Goal: Task Accomplishment & Management: Use online tool/utility

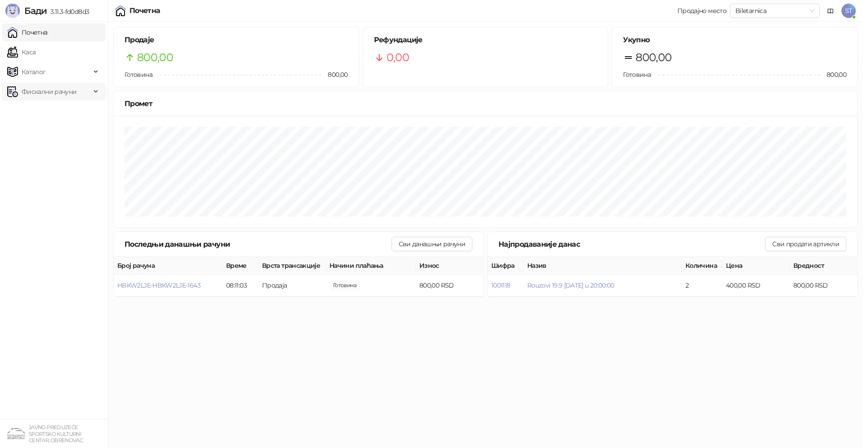
click at [40, 93] on span "Фискални рачуни" at bounding box center [49, 92] width 55 height 18
click at [47, 112] on link "Издати рачуни" at bounding box center [41, 111] width 60 height 18
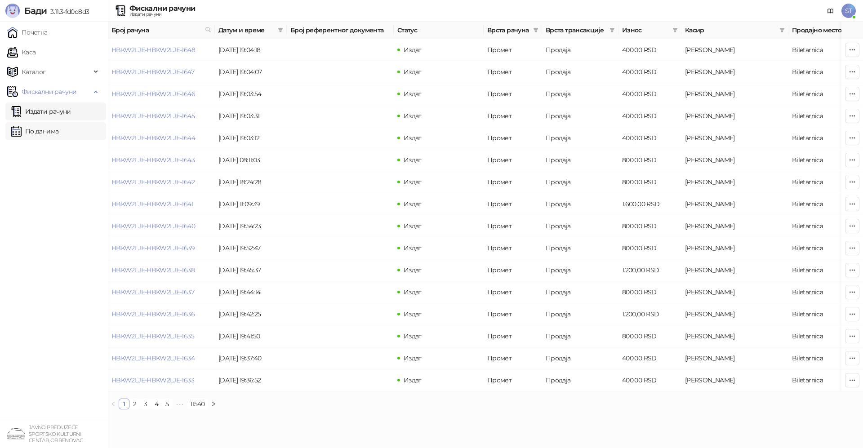
click at [40, 133] on link "По данима" at bounding box center [35, 131] width 48 height 18
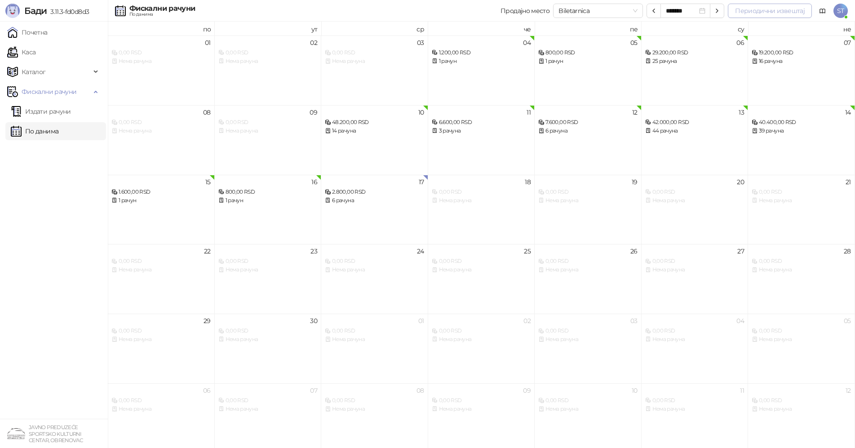
click at [764, 11] on button "Периодични извештај" at bounding box center [770, 11] width 84 height 14
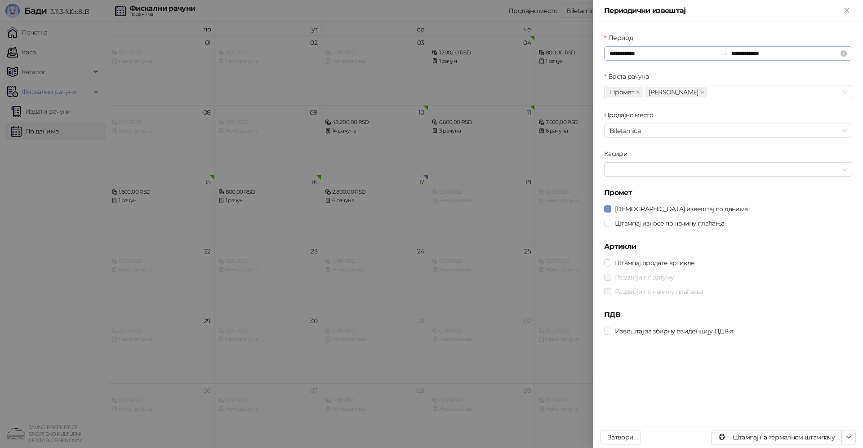
click at [609, 54] on div "**********" at bounding box center [728, 53] width 248 height 14
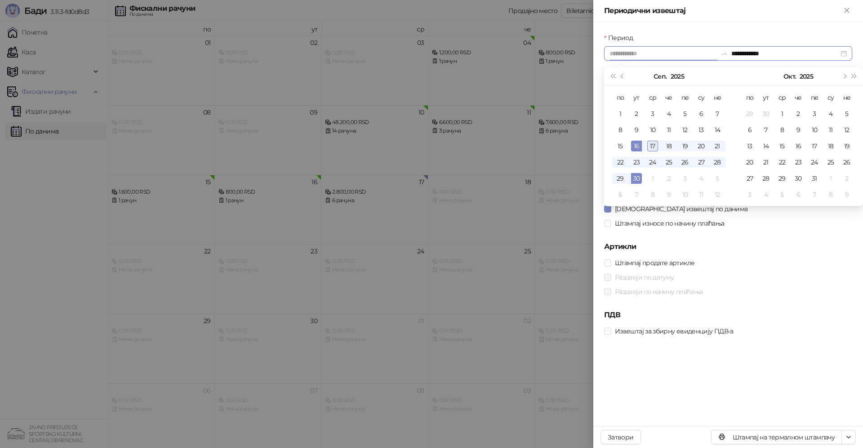
type input "**********"
click at [653, 144] on div "17" at bounding box center [652, 146] width 11 height 11
type input "**********"
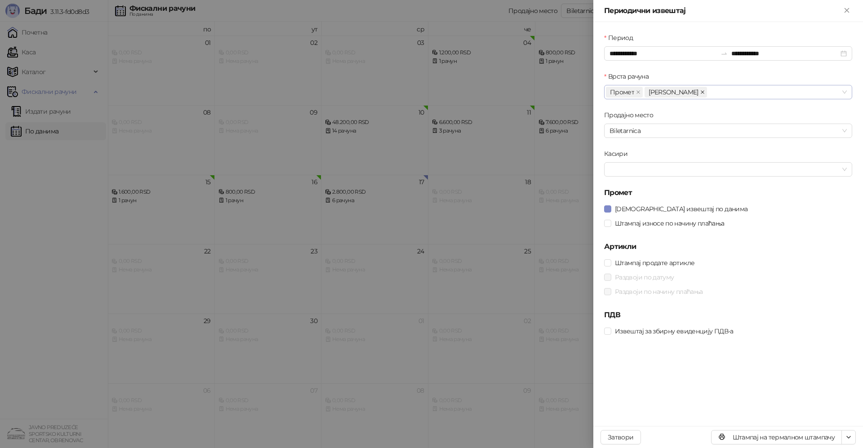
click at [700, 92] on icon "close" at bounding box center [702, 92] width 4 height 4
click at [620, 166] on div at bounding box center [723, 169] width 235 height 13
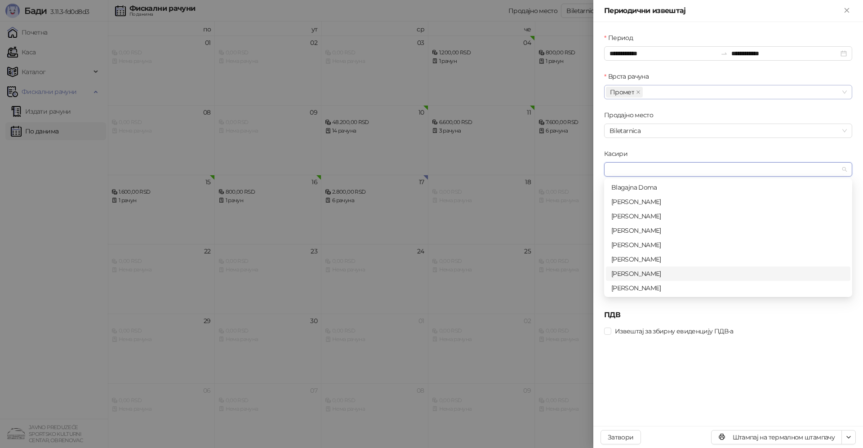
click at [620, 273] on div "[PERSON_NAME]" at bounding box center [728, 274] width 234 height 10
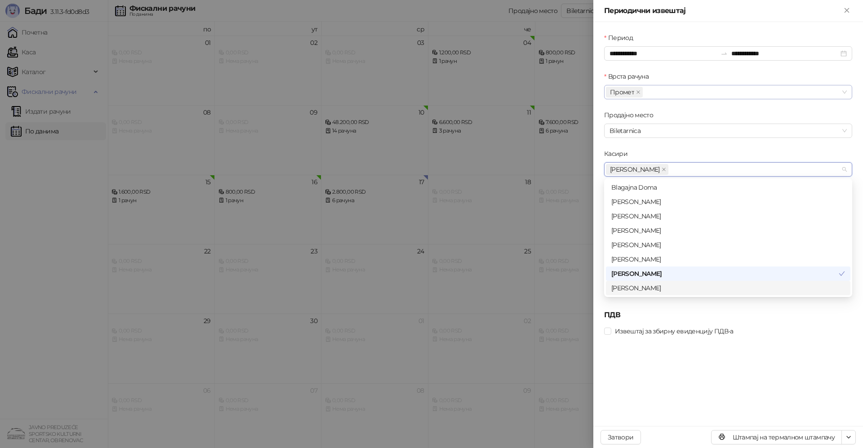
click at [785, 325] on div "Извештај за збирну евиденцију ПДВ-а" at bounding box center [728, 331] width 248 height 14
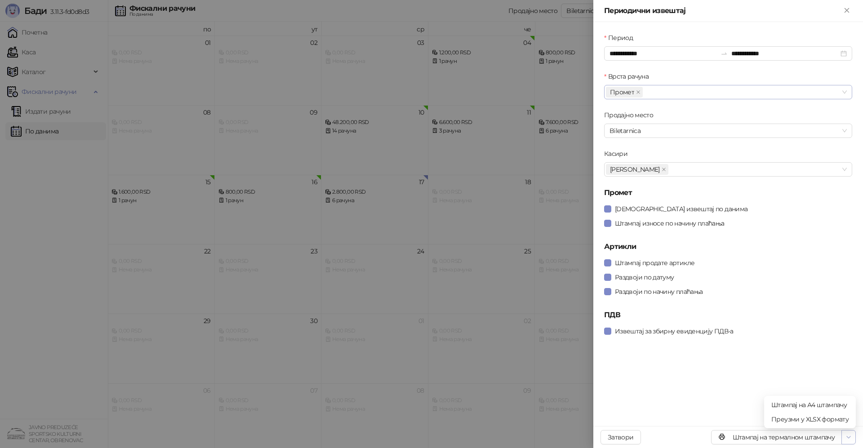
click at [846, 437] on icon "button" at bounding box center [848, 437] width 7 height 7
click at [831, 402] on span "Штампај на А4 штампачу" at bounding box center [809, 405] width 77 height 10
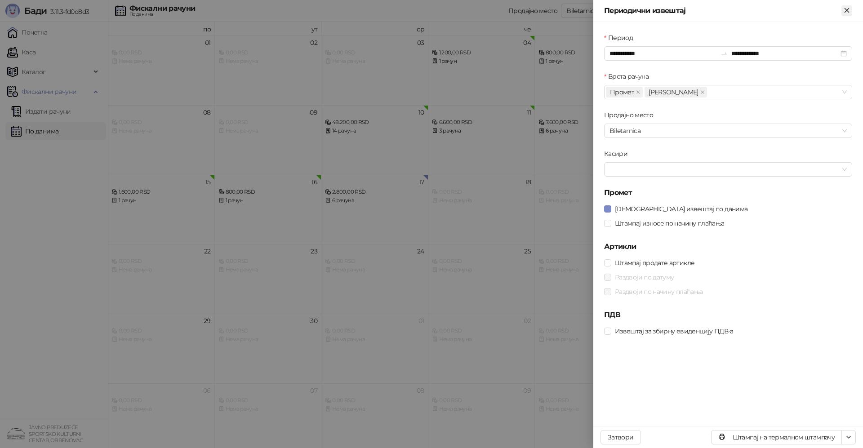
click at [848, 11] on icon "Close" at bounding box center [846, 10] width 8 height 8
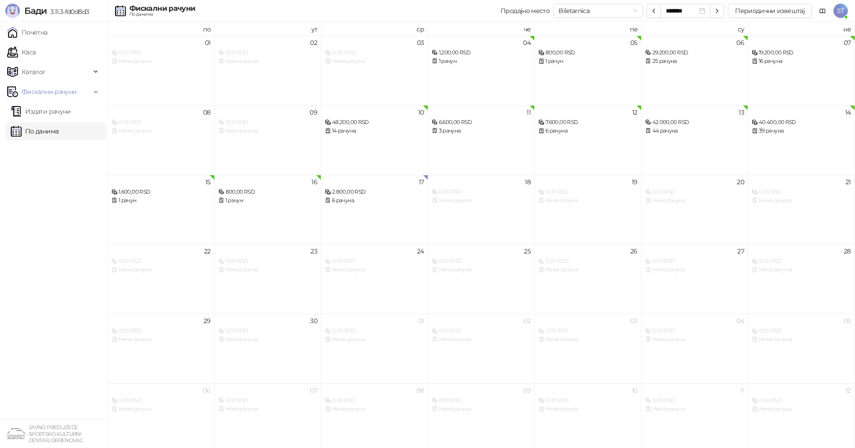
click at [843, 11] on span "ST" at bounding box center [840, 11] width 14 height 14
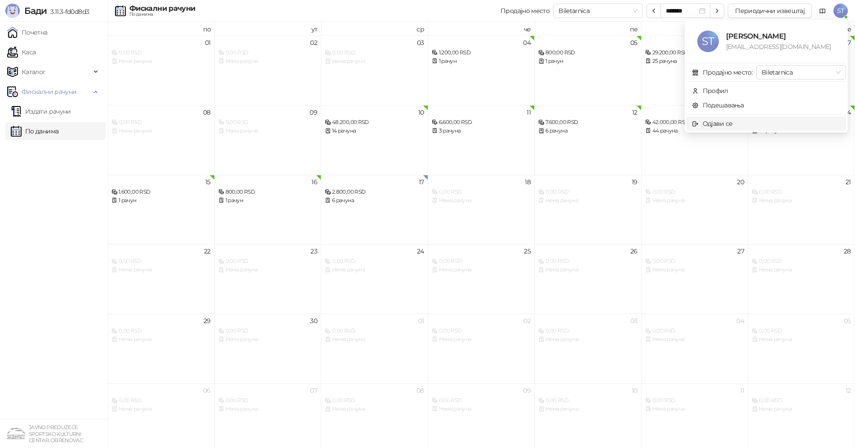
click at [729, 125] on div "Одјави се" at bounding box center [718, 124] width 30 height 10
